Goal: Leave review/rating: Leave review/rating

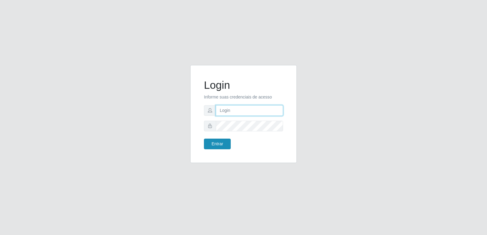
type input "[PERSON_NAME][EMAIL_ADDRESS][DOMAIN_NAME]"
click at [225, 147] on button "Entrar" at bounding box center [217, 144] width 27 height 11
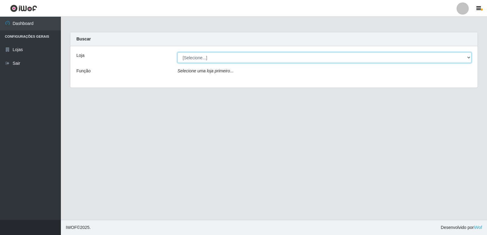
click at [210, 58] on select "[Selecione...] Hiper Queiroz - [GEOGRAPHIC_DATA] [GEOGRAPHIC_DATA] [GEOGRAPHIC_…" at bounding box center [325, 57] width 294 height 11
select select "516"
click at [178, 52] on select "[Selecione...] Hiper Queiroz - [GEOGRAPHIC_DATA] [GEOGRAPHIC_DATA] [GEOGRAPHIC_…" at bounding box center [325, 57] width 294 height 11
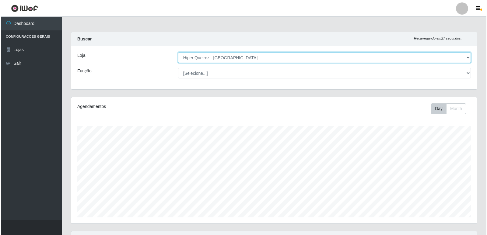
scroll to position [115, 0]
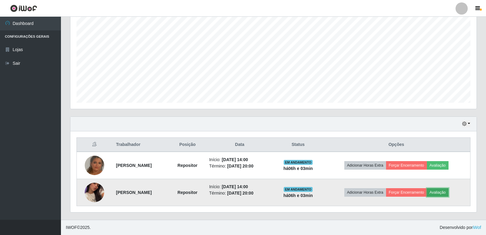
click at [438, 195] on button "Avaliação" at bounding box center [438, 193] width 22 height 9
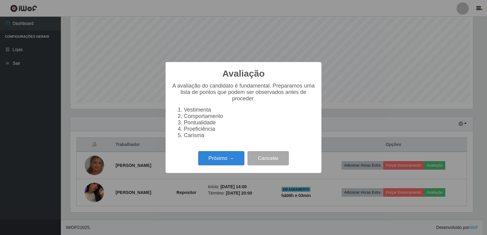
scroll to position [126, 403]
click at [231, 160] on button "Próximo →" at bounding box center [221, 158] width 46 height 14
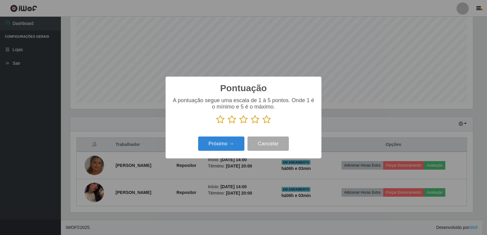
click at [233, 143] on button "Próximo →" at bounding box center [221, 144] width 46 height 14
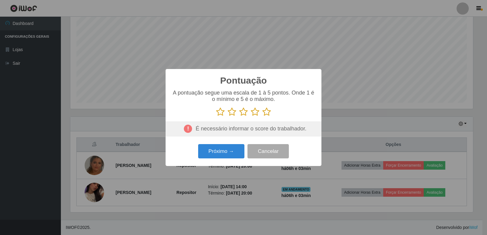
click at [264, 115] on icon at bounding box center [267, 112] width 9 height 9
click at [263, 117] on input "radio" at bounding box center [263, 117] width 0 height 0
click at [220, 151] on button "Próximo →" at bounding box center [221, 151] width 46 height 14
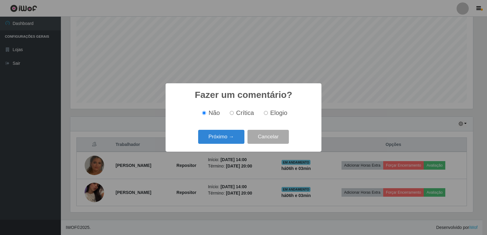
click at [265, 113] on input "Elogio" at bounding box center [266, 113] width 4 height 4
radio input "true"
click at [228, 139] on button "Próximo →" at bounding box center [221, 137] width 46 height 14
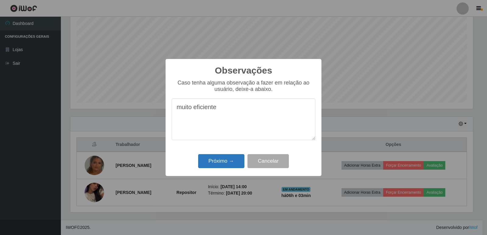
type textarea "muito eficiente"
click at [220, 162] on button "Próximo →" at bounding box center [221, 161] width 46 height 14
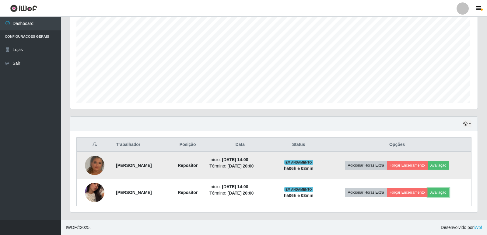
scroll to position [126, 406]
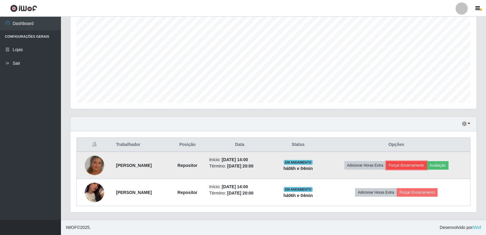
click at [413, 165] on button "Forçar Encerramento" at bounding box center [406, 165] width 41 height 9
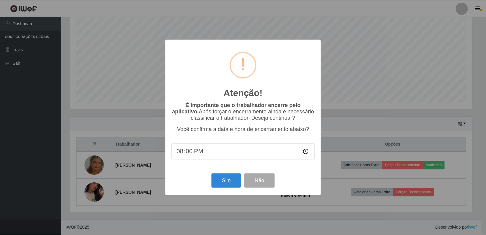
scroll to position [126, 403]
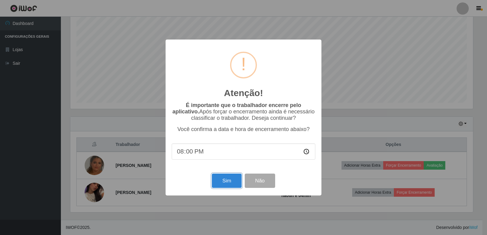
click at [234, 188] on button "Sim" at bounding box center [227, 181] width 30 height 14
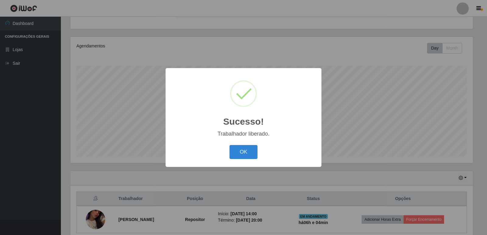
click at [243, 155] on button "OK" at bounding box center [244, 152] width 28 height 14
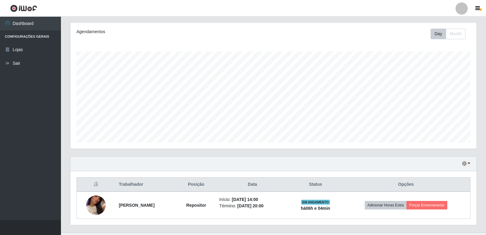
scroll to position [88, 0]
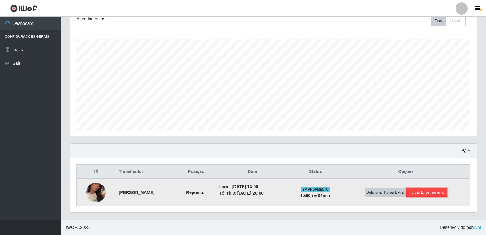
click at [424, 194] on button "Forçar Encerramento" at bounding box center [426, 193] width 41 height 9
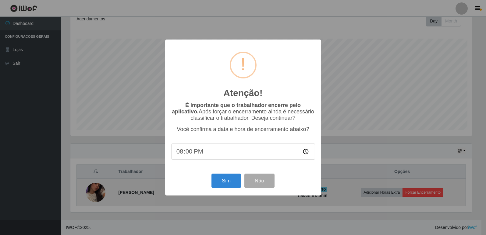
scroll to position [126, 403]
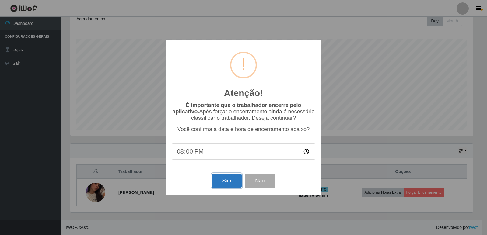
click at [235, 181] on button "Sim" at bounding box center [227, 181] width 30 height 14
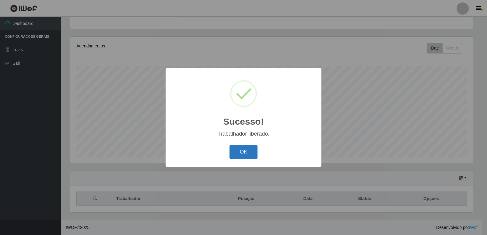
click at [251, 154] on button "OK" at bounding box center [244, 152] width 28 height 14
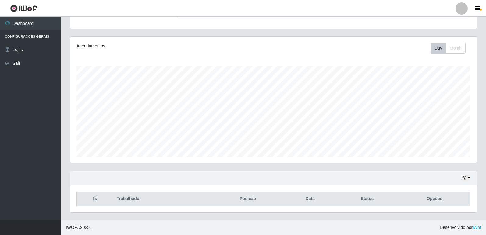
scroll to position [0, 0]
